Goal: Book appointment/travel/reservation

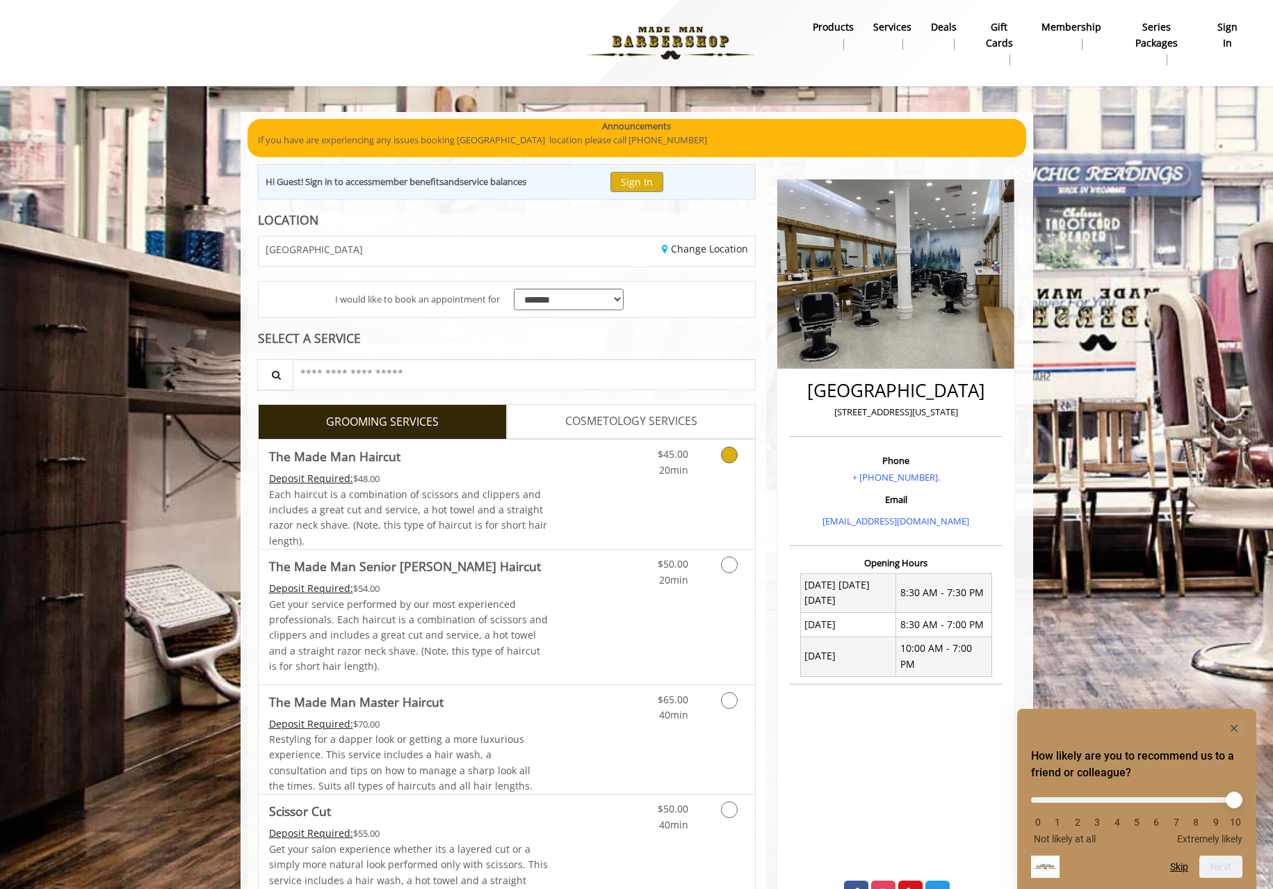
click at [721, 462] on link "Grooming services" at bounding box center [726, 458] width 35 height 38
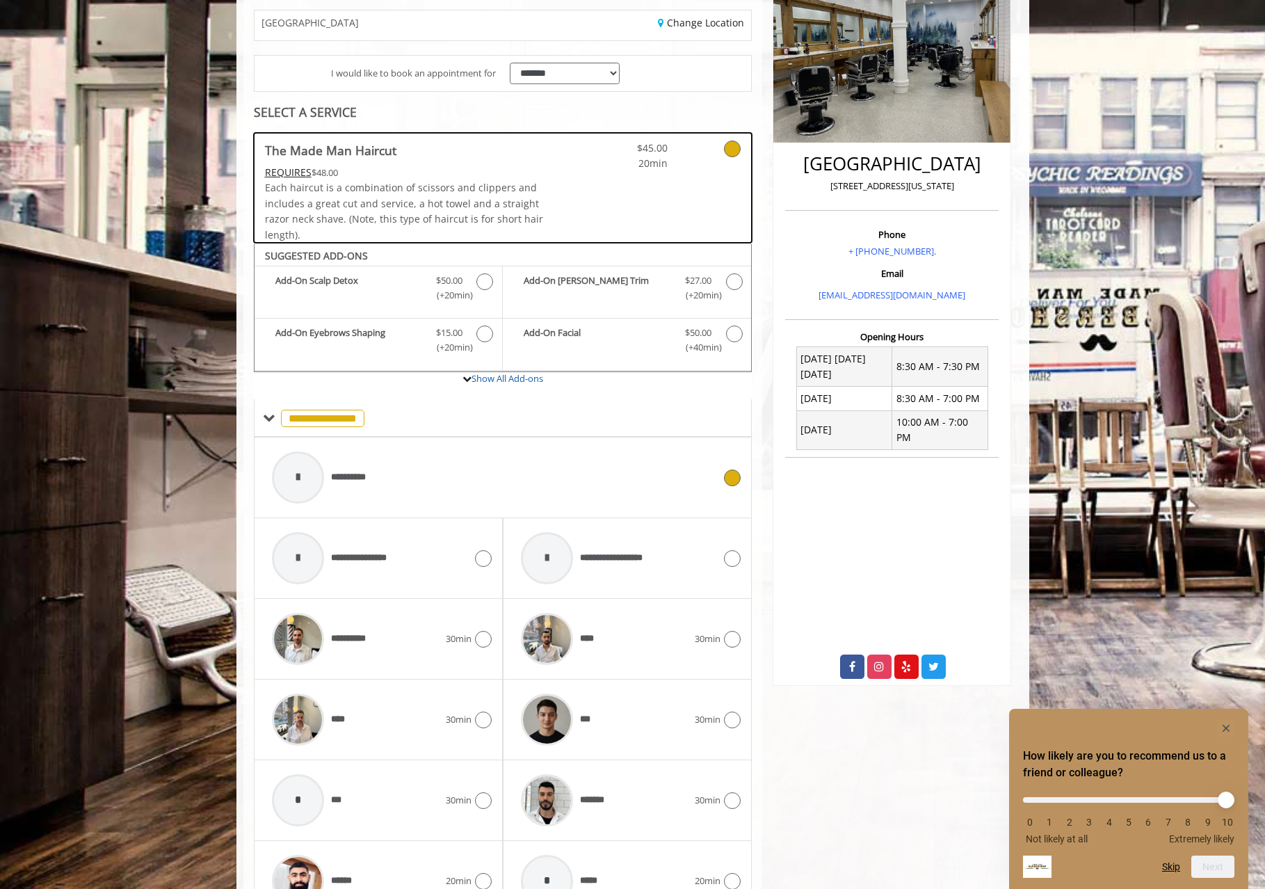
scroll to position [220, 0]
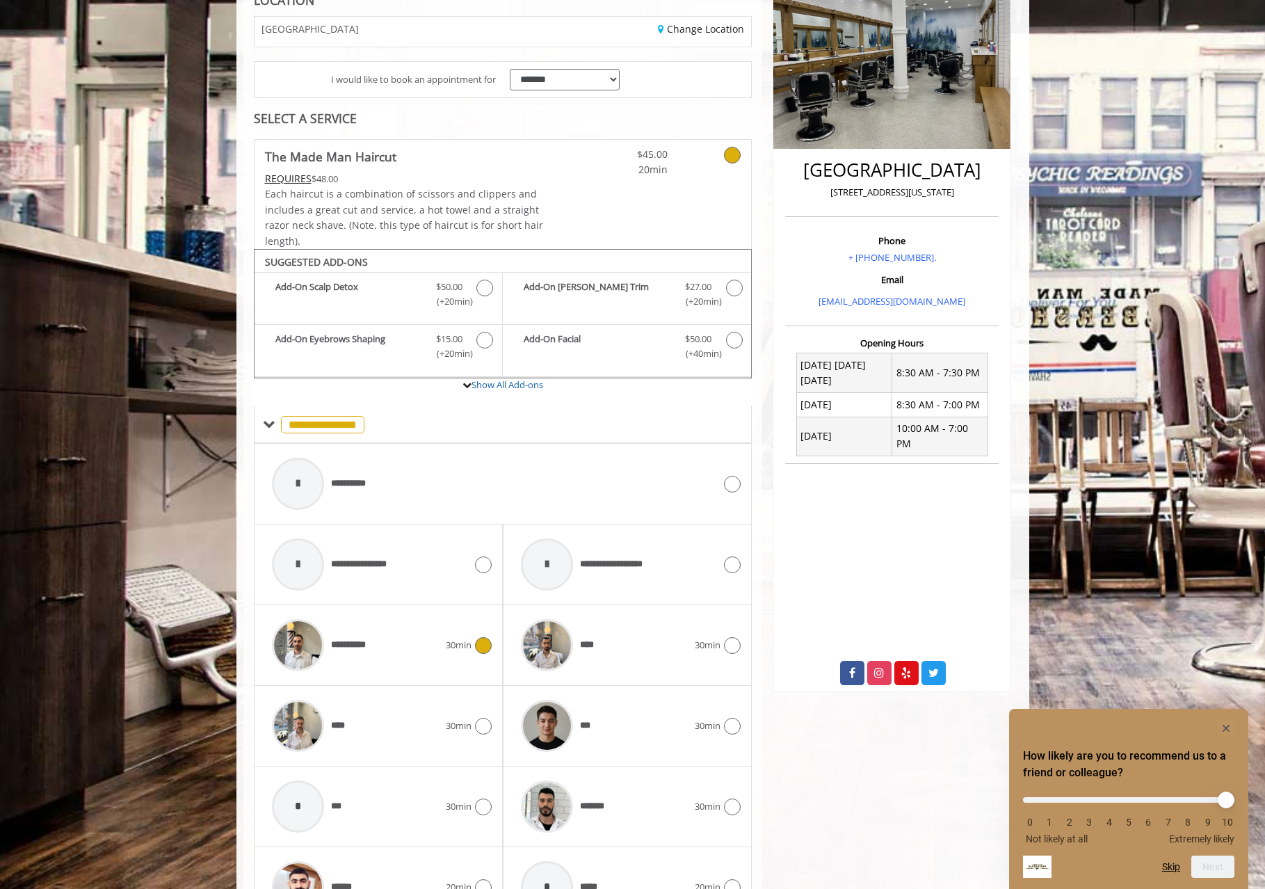
click at [475, 649] on div at bounding box center [481, 645] width 20 height 17
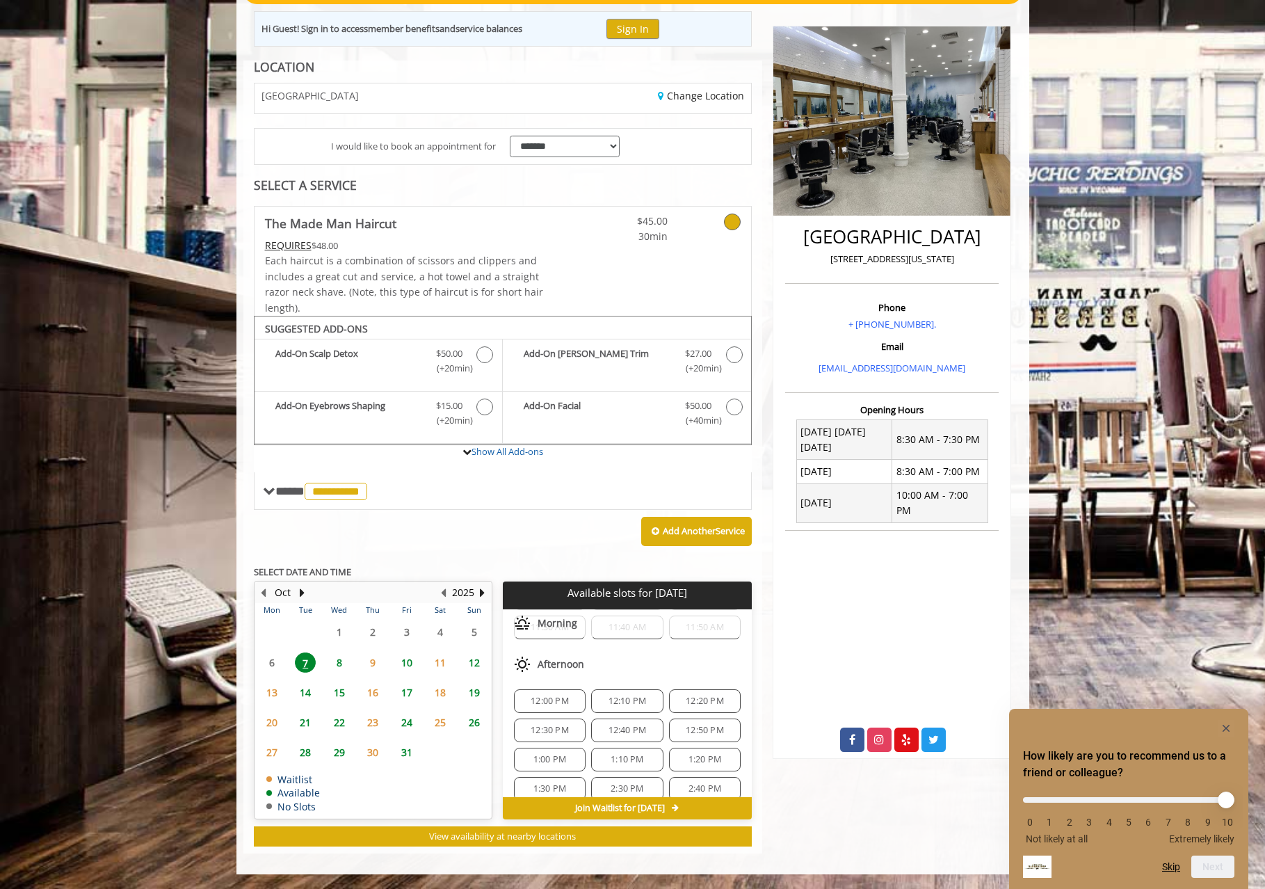
scroll to position [47, 0]
